Goal: Information Seeking & Learning: Learn about a topic

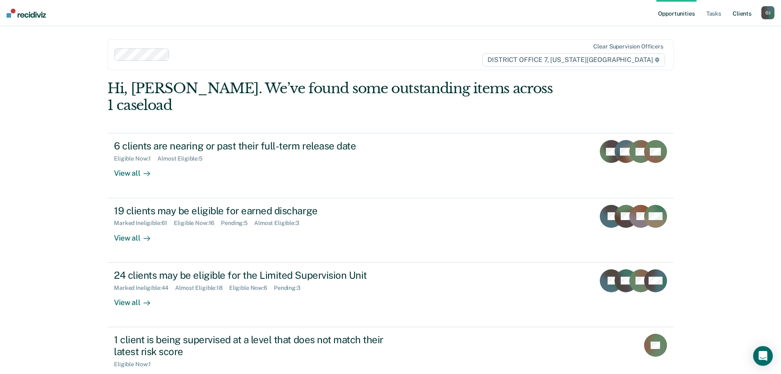
click at [734, 15] on link "Client s" at bounding box center [742, 13] width 22 height 26
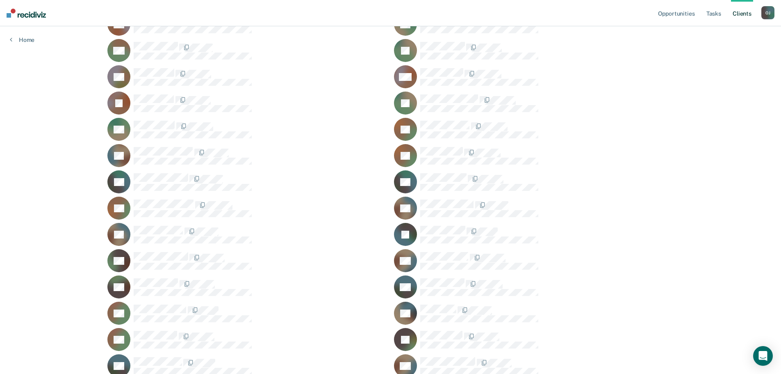
scroll to position [574, 0]
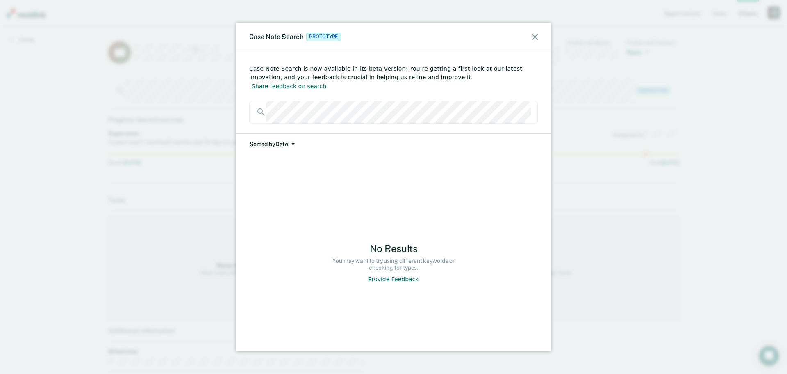
click at [73, 105] on div "Case Note Search Prototype Case Note Search is now available in its beta versio…" at bounding box center [393, 187] width 787 height 374
click at [530, 36] on div "Case Note Search Prototype" at bounding box center [393, 37] width 315 height 28
click at [534, 36] on icon at bounding box center [535, 37] width 6 height 6
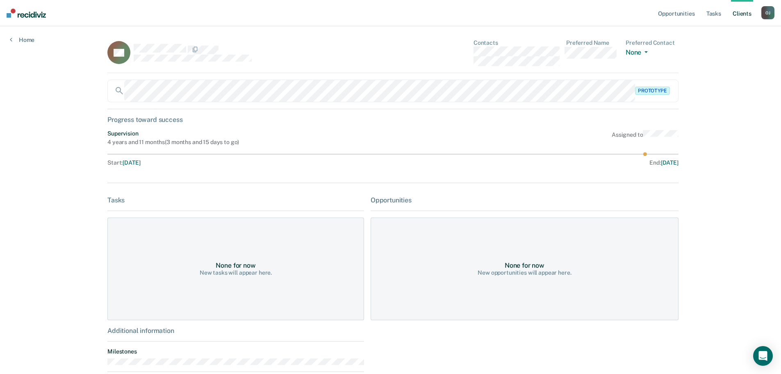
click at [742, 14] on link "Client s" at bounding box center [742, 13] width 22 height 26
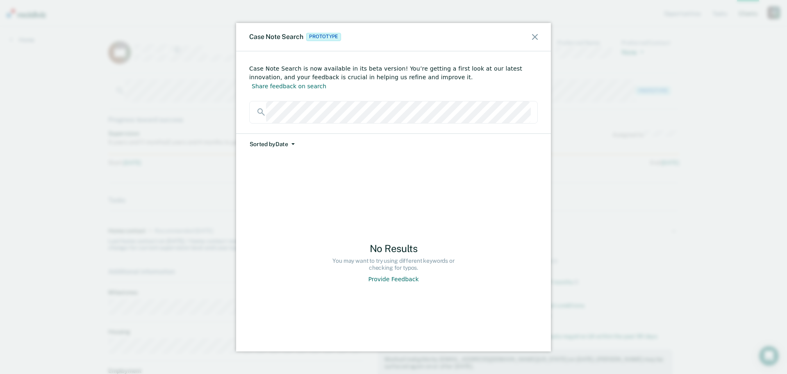
click at [537, 32] on div "Case Note Search Prototype" at bounding box center [393, 37] width 315 height 28
click at [532, 37] on icon at bounding box center [535, 37] width 6 height 6
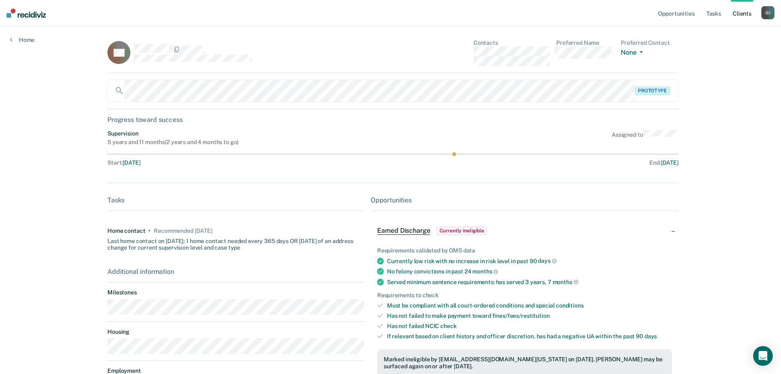
click at [0, 95] on div "Opportunities Tasks Client s [PERSON_NAME] O J Profile How it works Log Out Hom…" at bounding box center [390, 246] width 781 height 492
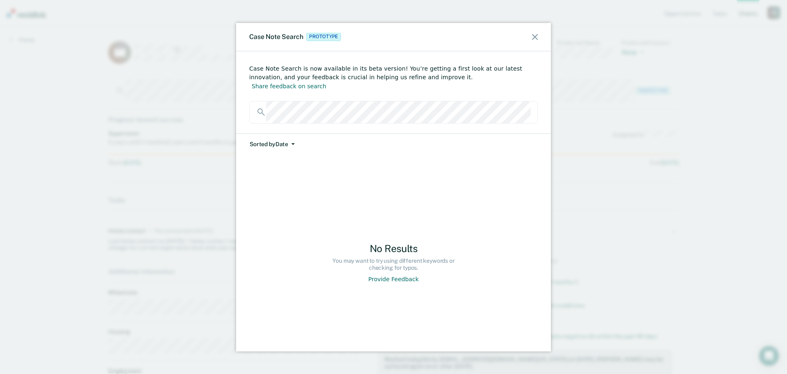
click at [534, 36] on icon at bounding box center [535, 37] width 6 height 6
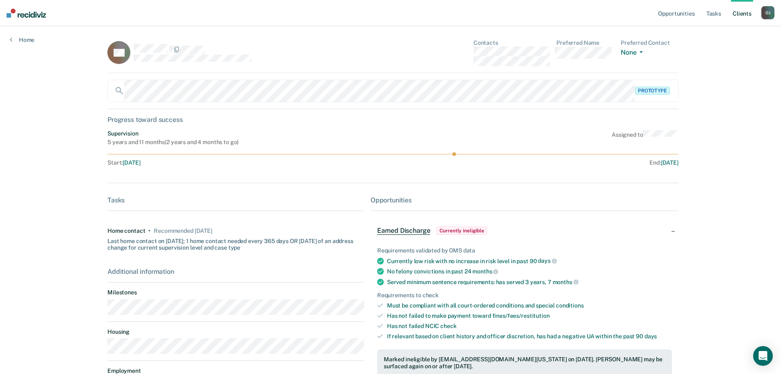
click at [736, 13] on link "Client s" at bounding box center [742, 13] width 22 height 26
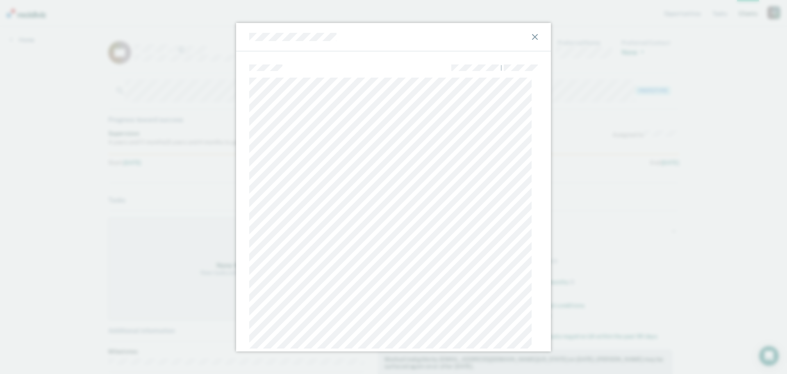
click at [532, 35] on icon at bounding box center [535, 37] width 6 height 6
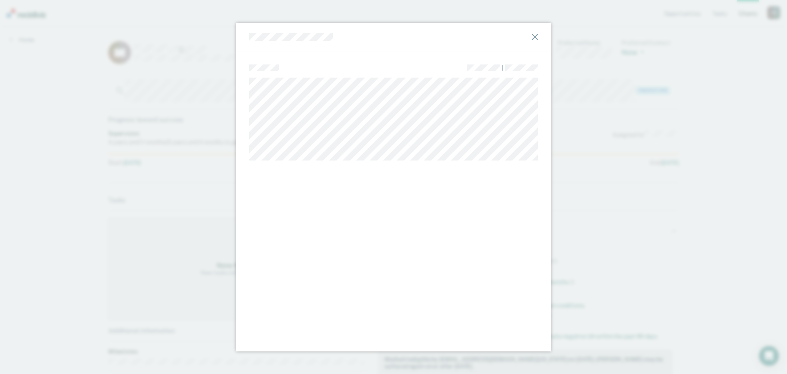
click at [33, 182] on div "|" at bounding box center [393, 187] width 787 height 374
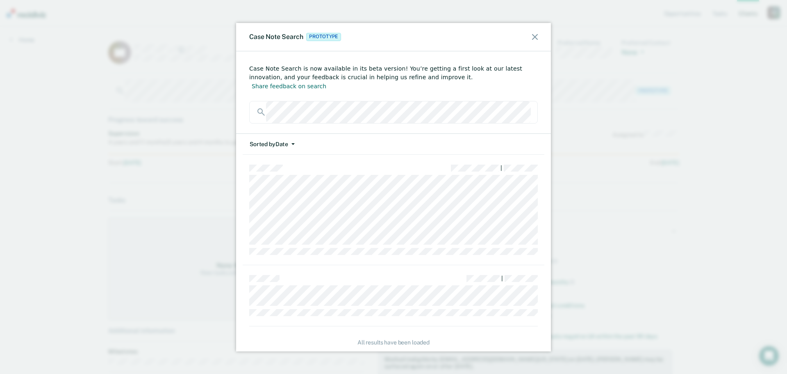
click at [41, 212] on div "Case Note Search Prototype Case Note Search is now available in its beta versio…" at bounding box center [393, 187] width 787 height 374
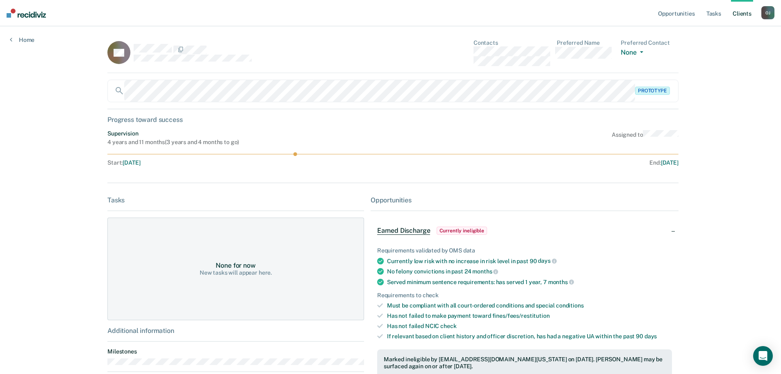
click at [748, 15] on link "Client s" at bounding box center [742, 13] width 22 height 26
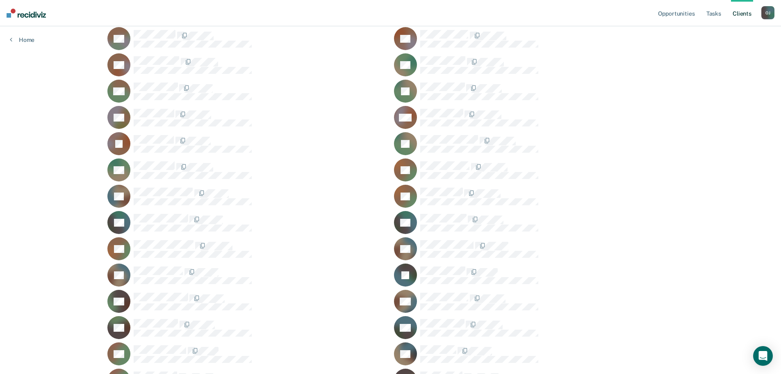
scroll to position [574, 0]
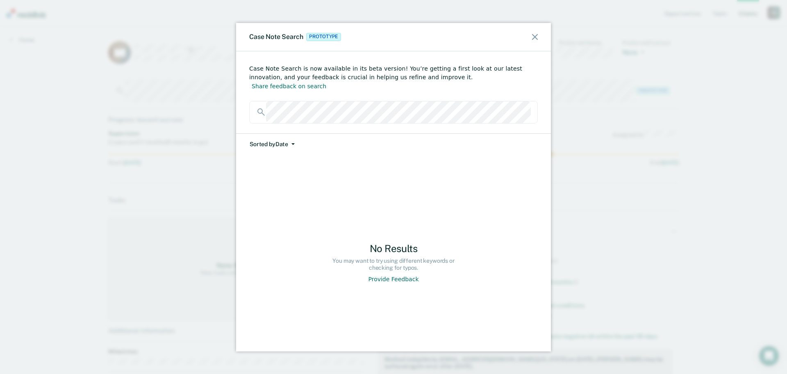
click at [23, 126] on div "Case Note Search Prototype Case Note Search is now available in its beta versio…" at bounding box center [393, 187] width 787 height 374
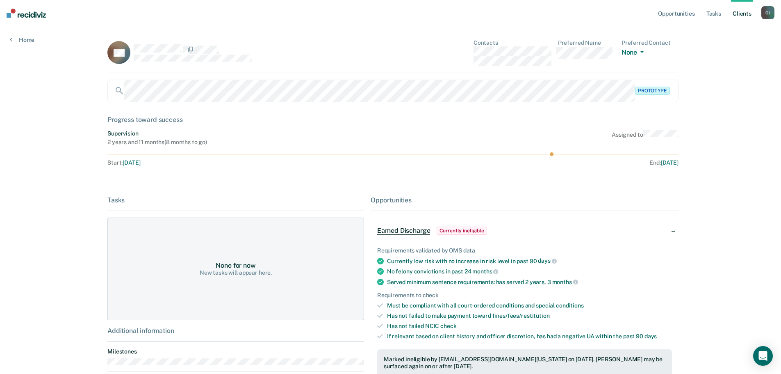
click at [742, 18] on link "Client s" at bounding box center [742, 13] width 22 height 26
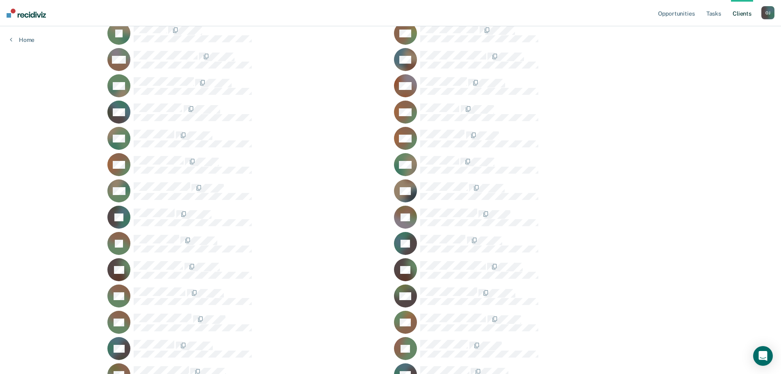
scroll to position [1189, 0]
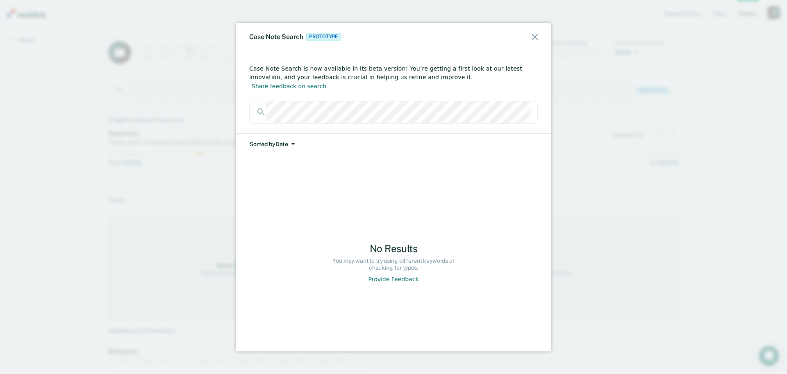
click at [534, 36] on icon at bounding box center [535, 37] width 6 height 6
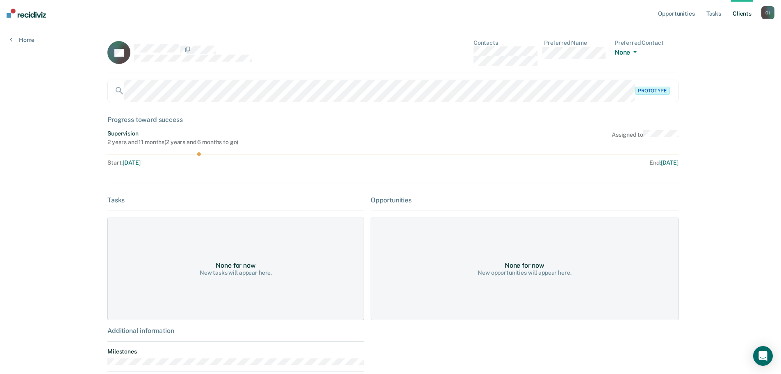
click at [745, 17] on link "Client s" at bounding box center [742, 13] width 22 height 26
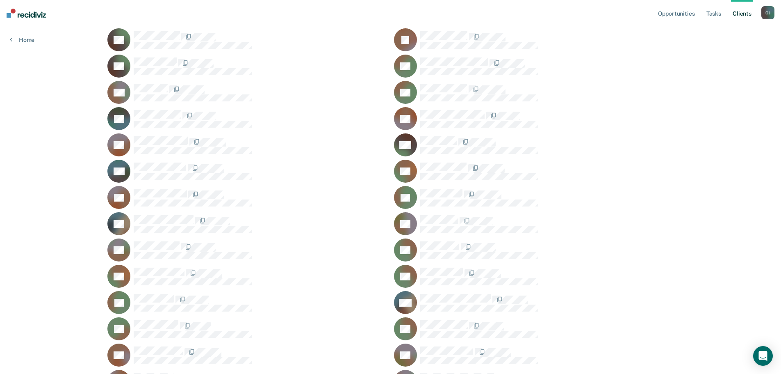
scroll to position [123, 0]
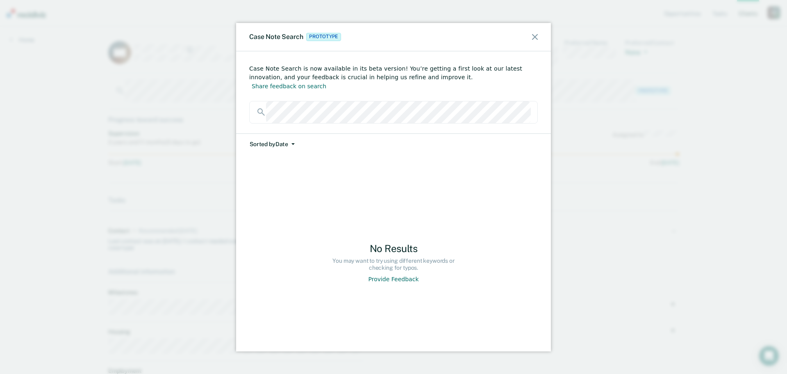
click at [535, 36] on icon at bounding box center [535, 37] width 6 height 6
